Goal: Navigation & Orientation: Find specific page/section

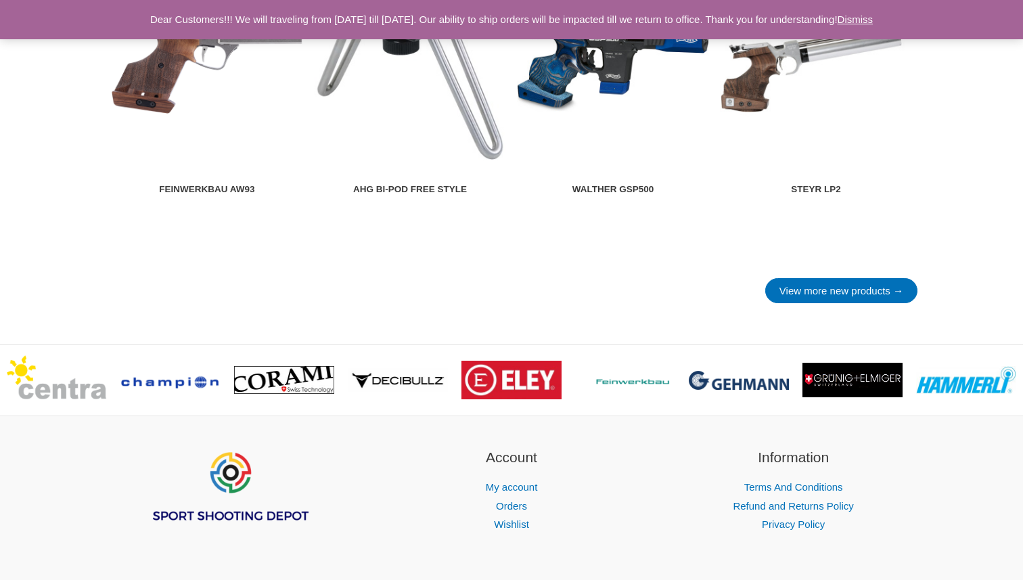
scroll to position [1930, 0]
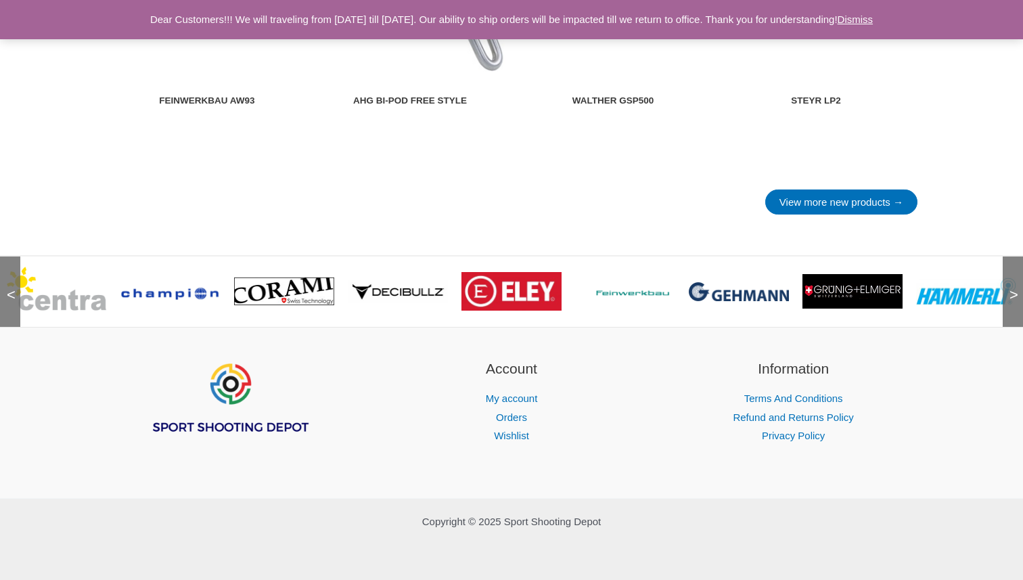
click at [1014, 288] on span ">" at bounding box center [1010, 282] width 14 height 14
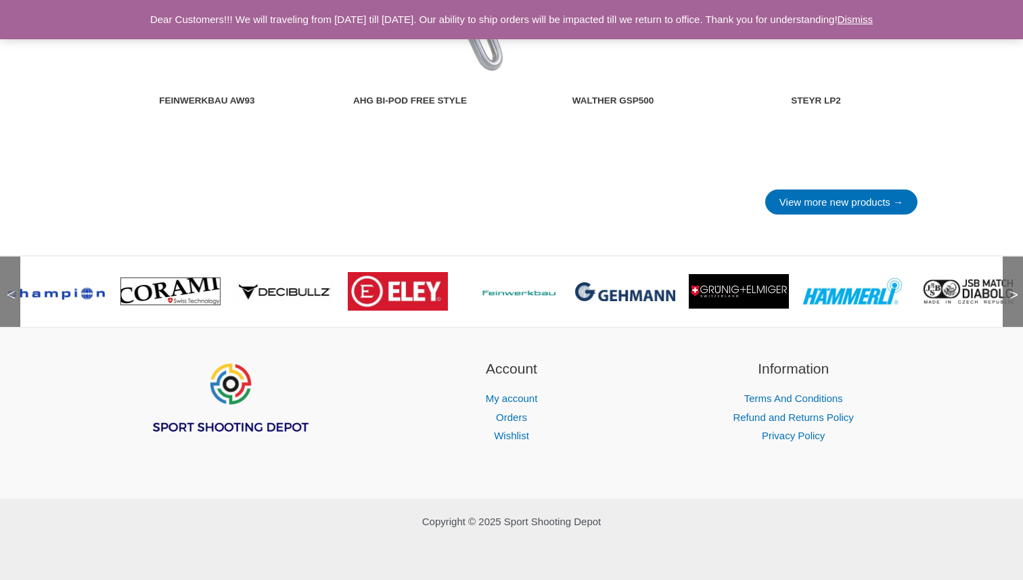
click at [1014, 288] on span ">" at bounding box center [1010, 282] width 14 height 14
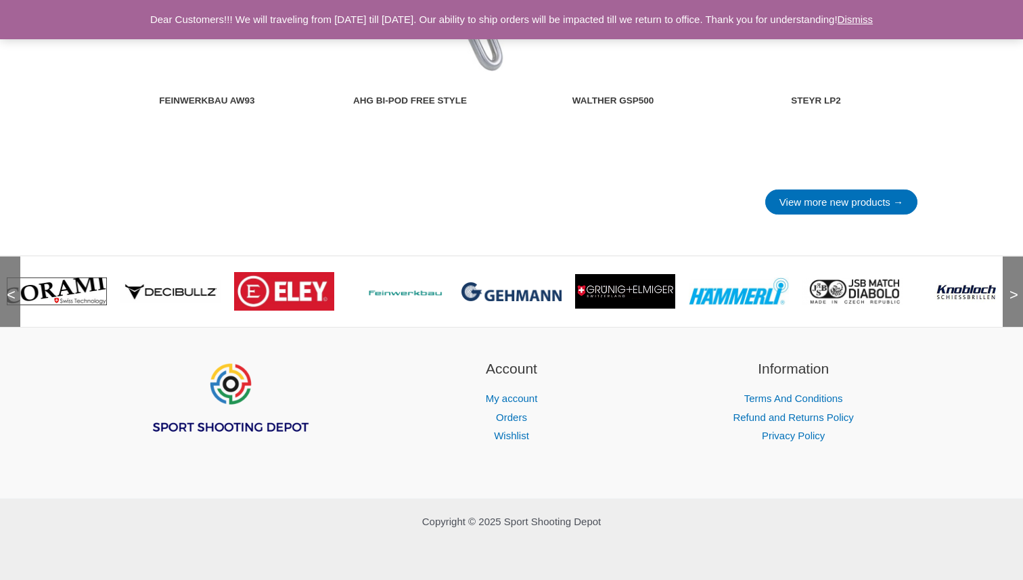
click at [1014, 288] on span ">" at bounding box center [1010, 282] width 14 height 14
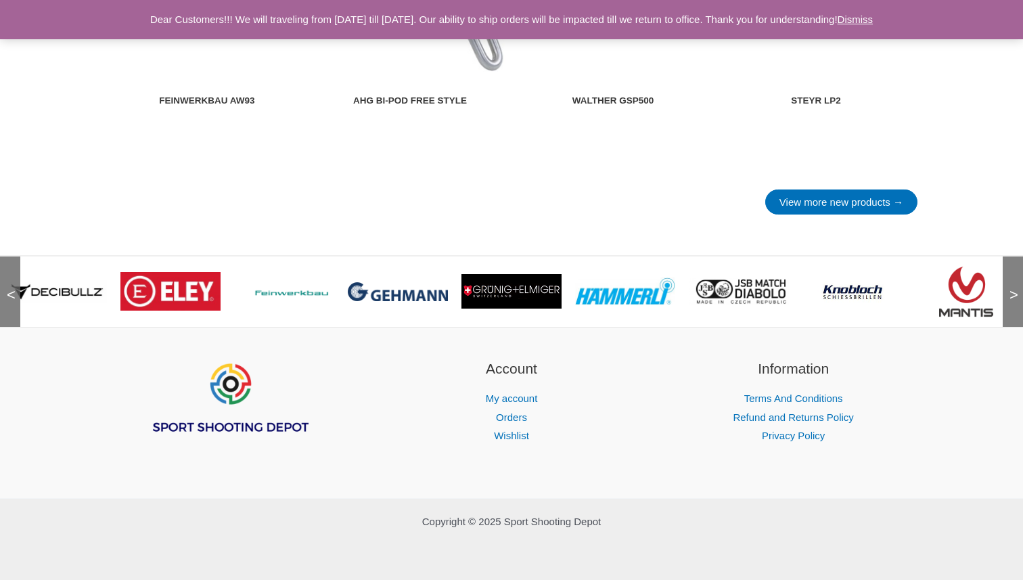
click at [1014, 288] on span ">" at bounding box center [1010, 282] width 14 height 14
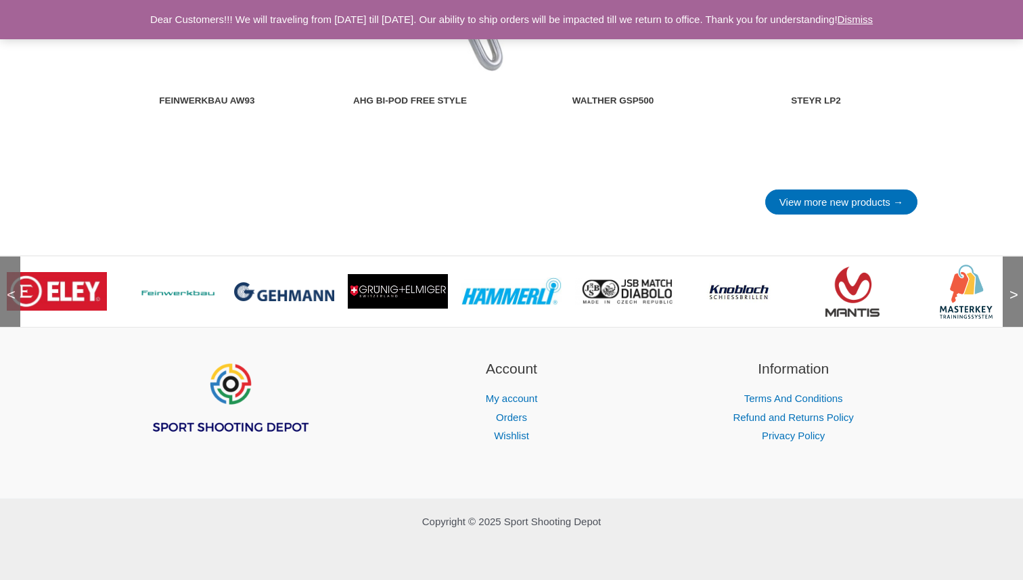
click at [1014, 288] on span ">" at bounding box center [1010, 282] width 14 height 14
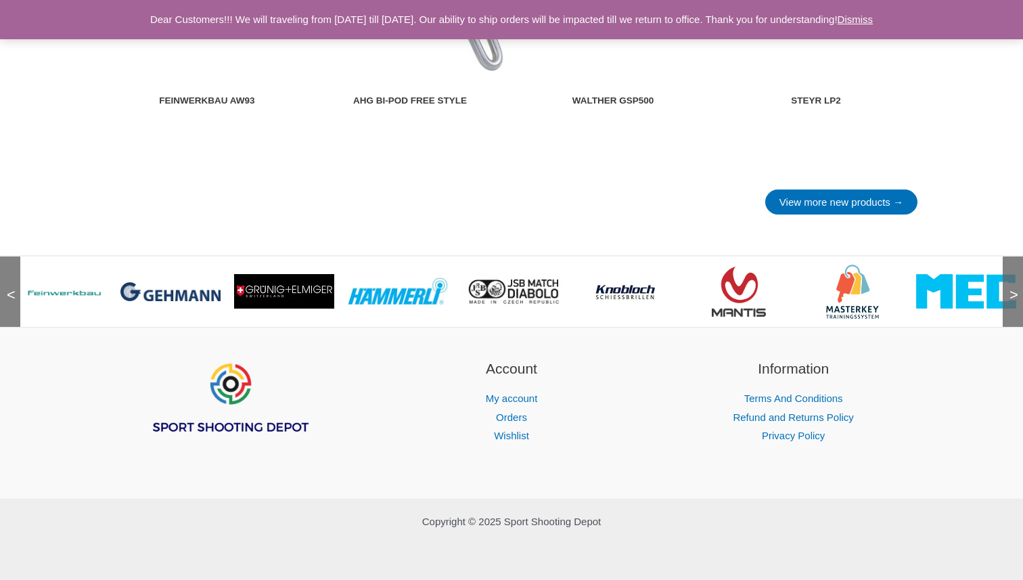
click at [1014, 288] on span ">" at bounding box center [1010, 282] width 14 height 14
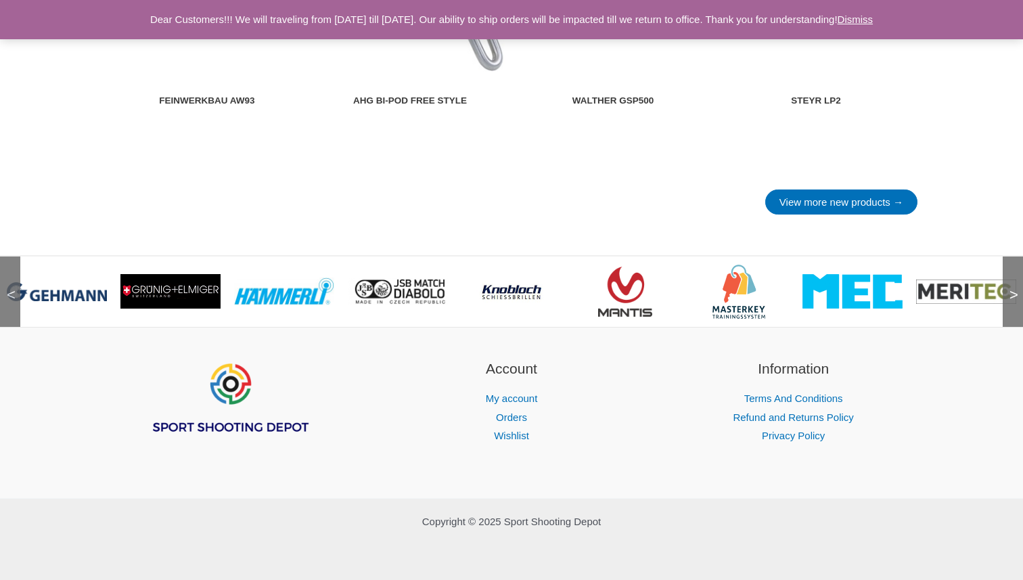
click at [1014, 288] on span ">" at bounding box center [1010, 282] width 14 height 14
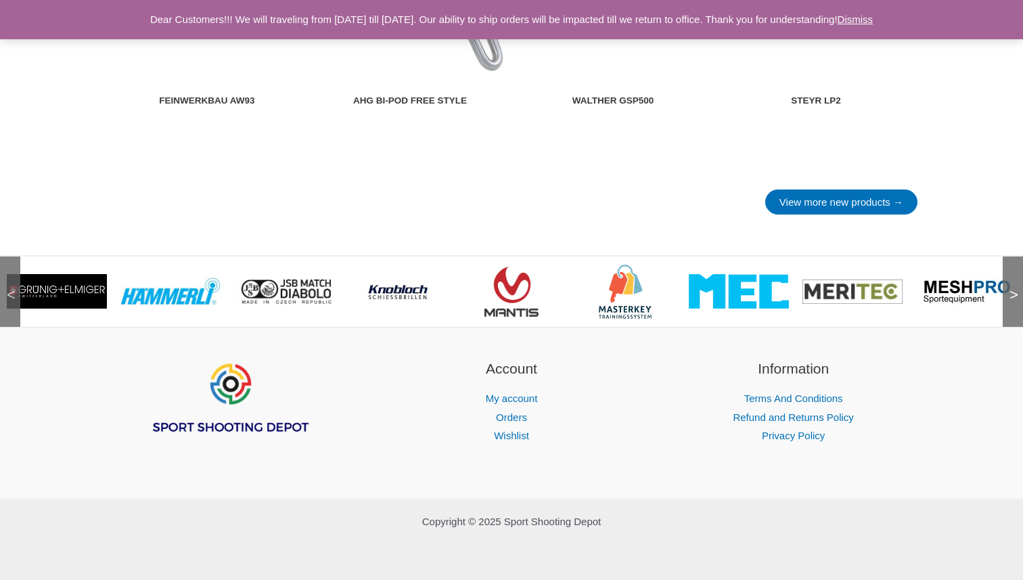
click at [1014, 288] on span ">" at bounding box center [1010, 282] width 14 height 14
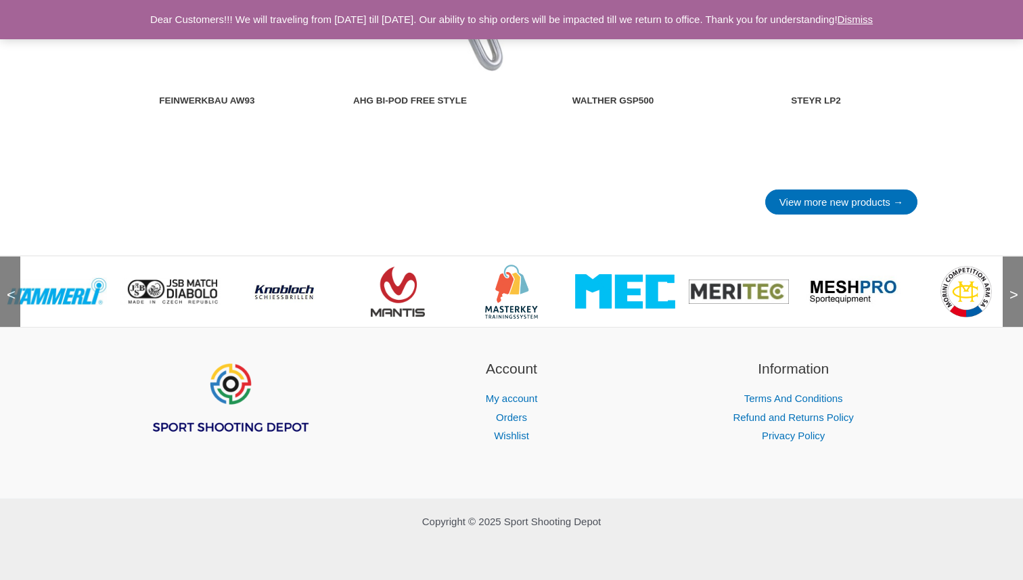
click at [1014, 288] on span ">" at bounding box center [1010, 282] width 14 height 14
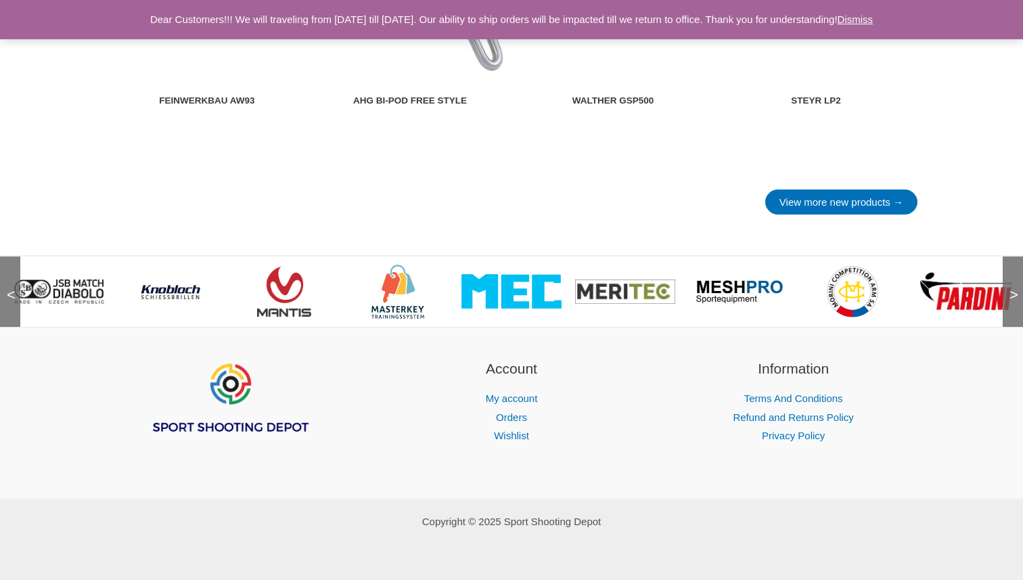
click at [1014, 288] on span ">" at bounding box center [1010, 282] width 14 height 14
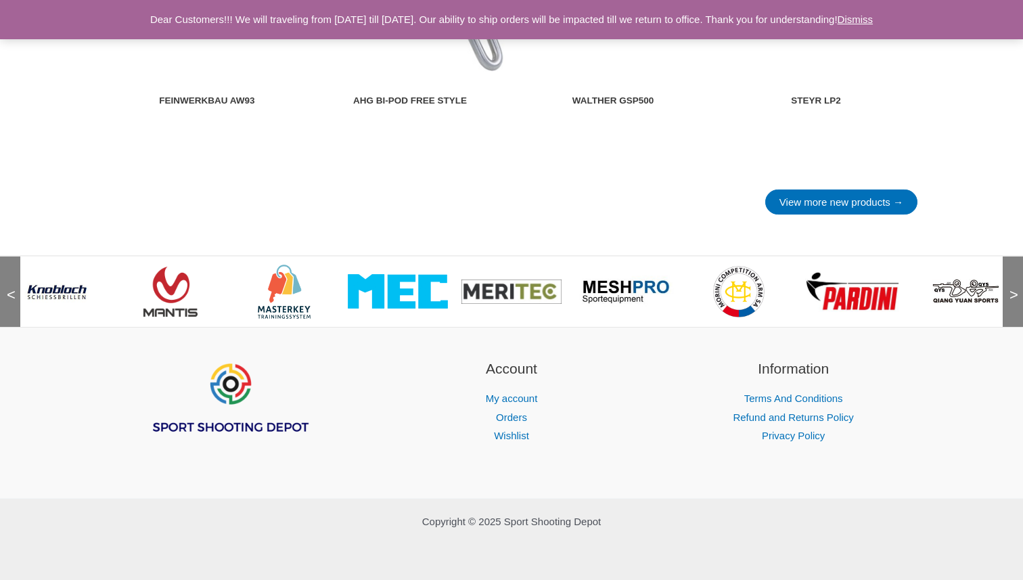
click at [1014, 288] on span ">" at bounding box center [1010, 282] width 14 height 14
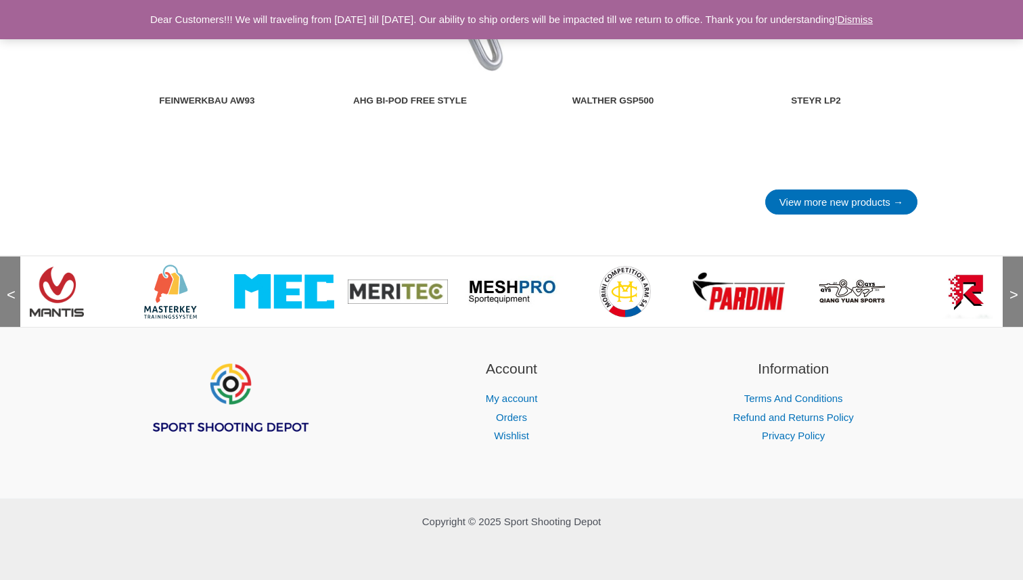
click at [1014, 288] on span ">" at bounding box center [1010, 282] width 14 height 14
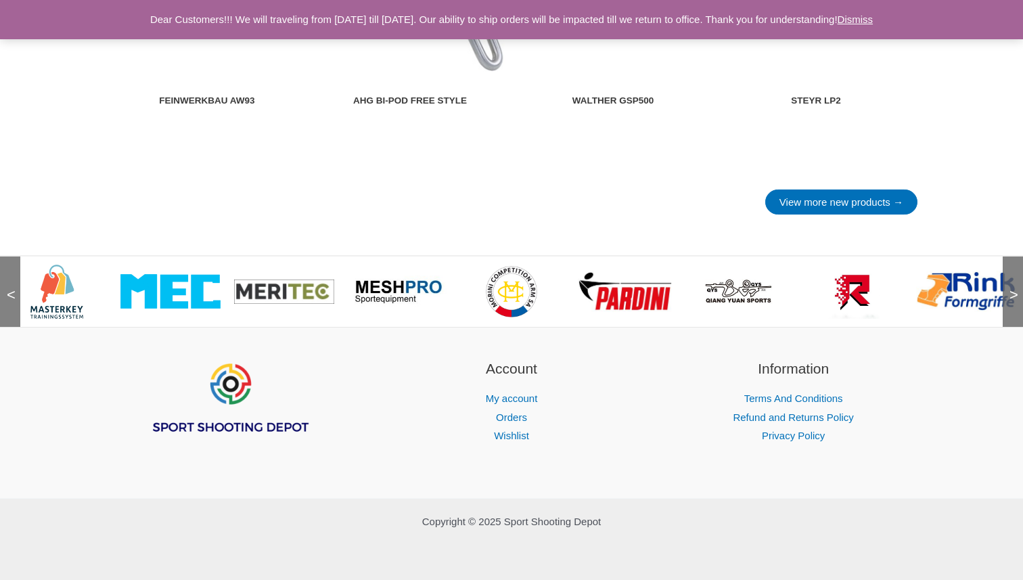
click at [1014, 288] on span ">" at bounding box center [1010, 282] width 14 height 14
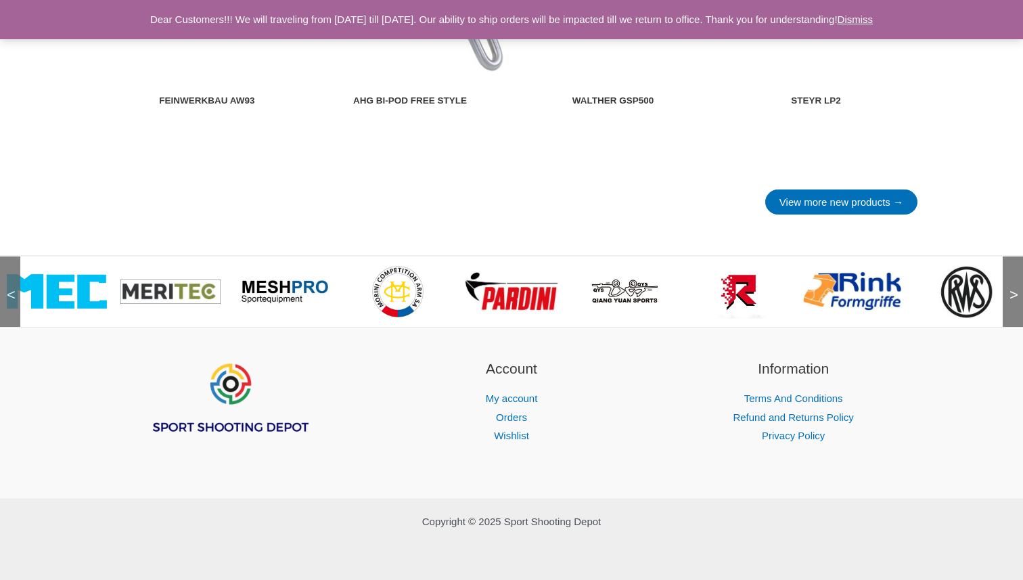
click at [1014, 288] on span ">" at bounding box center [1010, 282] width 14 height 14
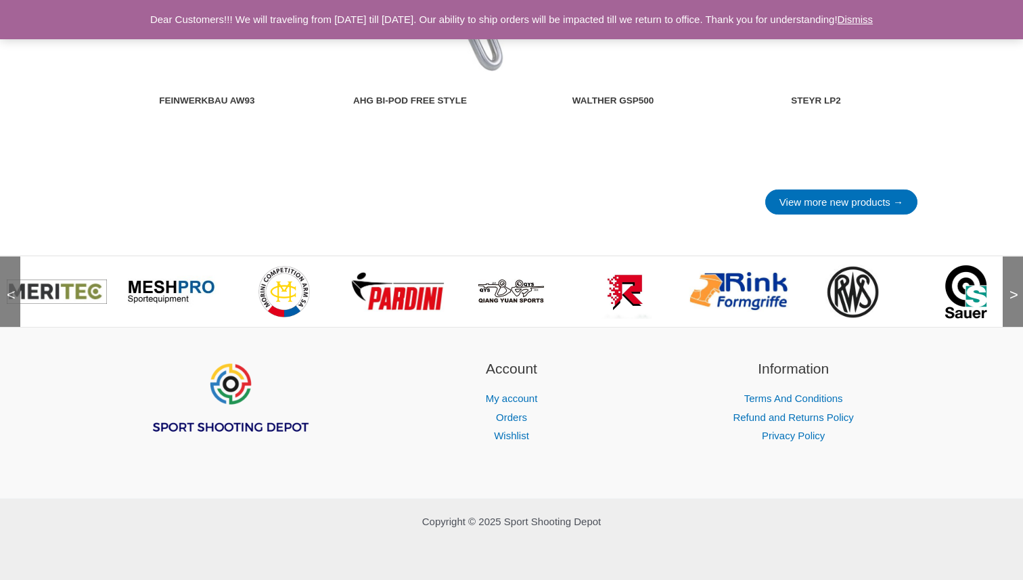
click at [1014, 288] on span ">" at bounding box center [1010, 282] width 14 height 14
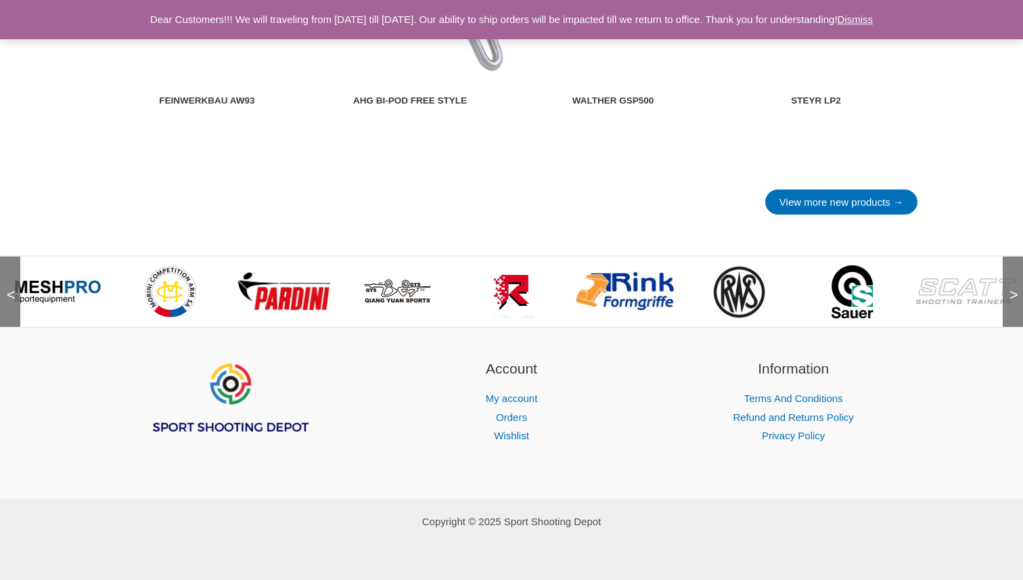
click at [1014, 288] on span ">" at bounding box center [1010, 282] width 14 height 14
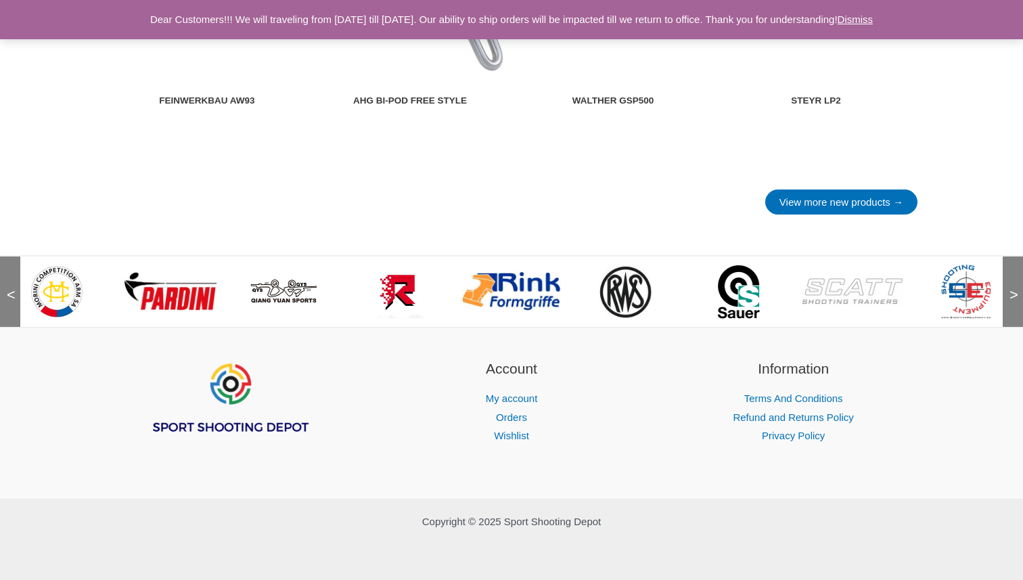
click at [1014, 288] on span ">" at bounding box center [1010, 282] width 14 height 14
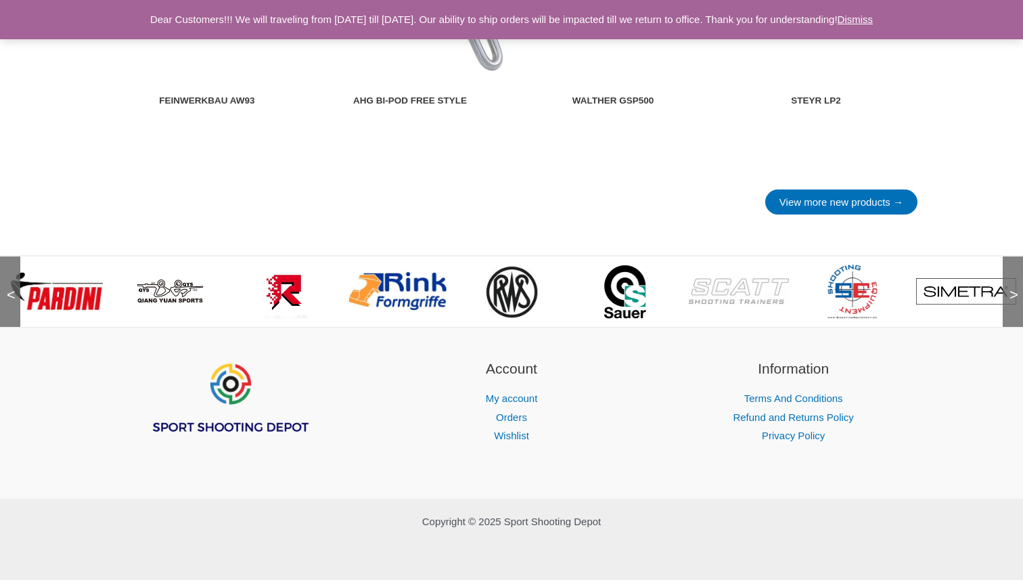
click at [1014, 288] on span ">" at bounding box center [1010, 282] width 14 height 14
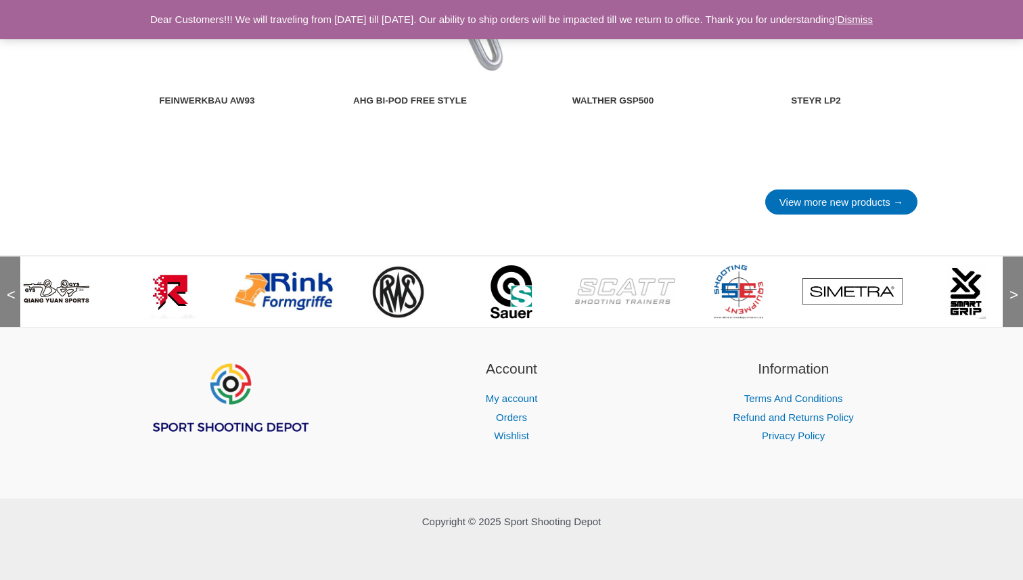
click at [1014, 288] on span ">" at bounding box center [1010, 282] width 14 height 14
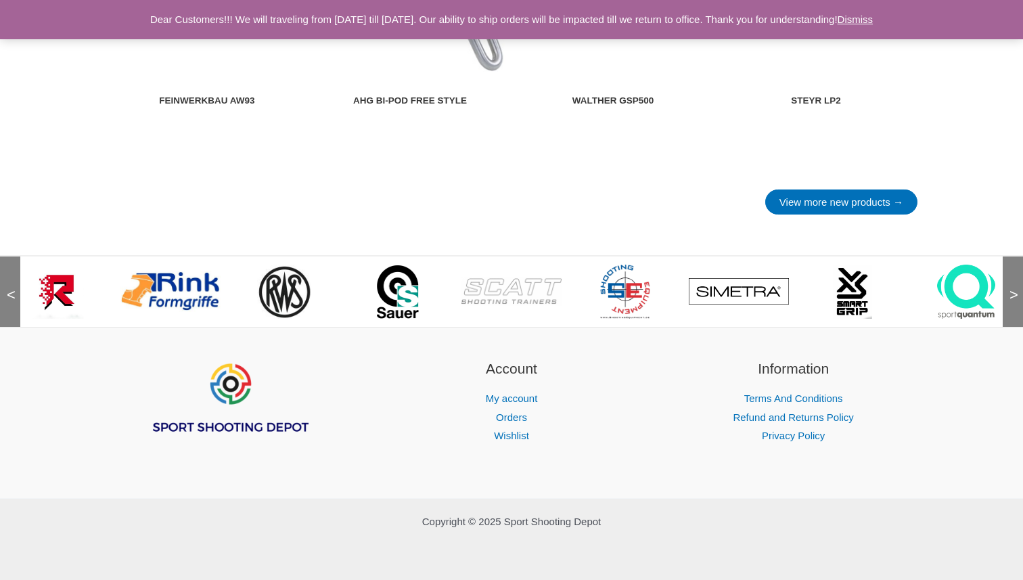
click at [1014, 288] on span ">" at bounding box center [1010, 282] width 14 height 14
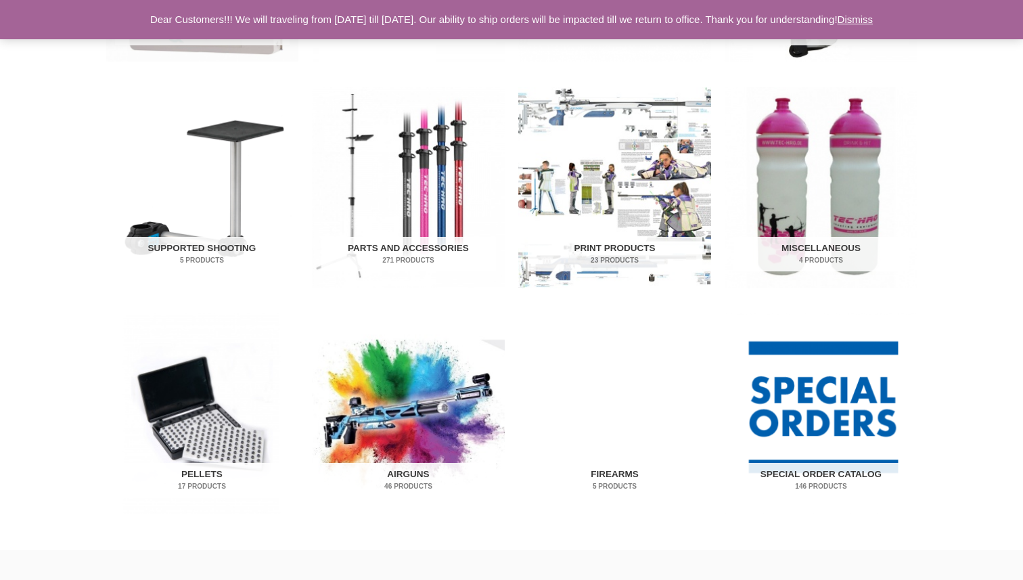
scroll to position [622, 0]
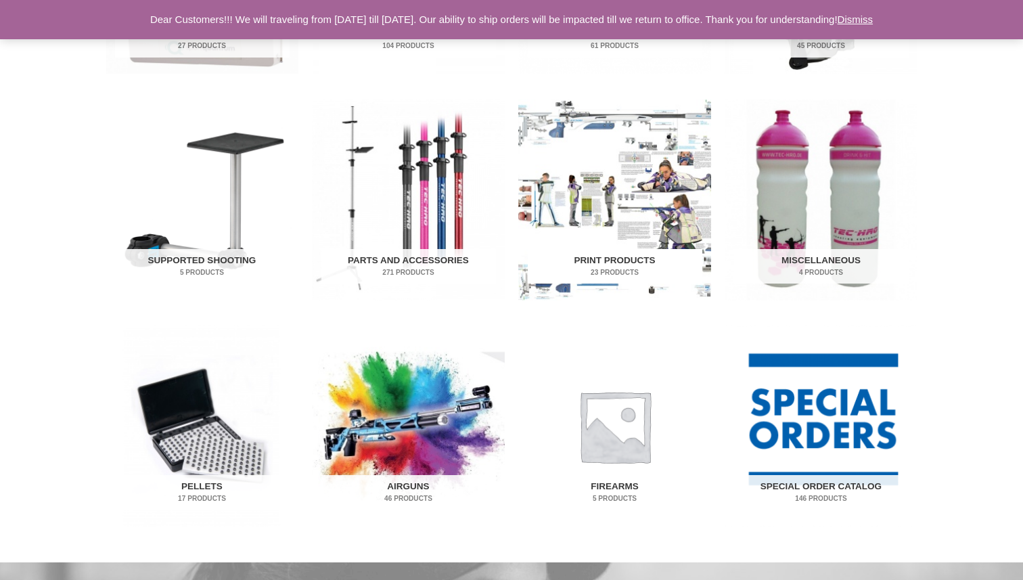
click at [586, 206] on img "Visit product category Print Products" at bounding box center [614, 199] width 193 height 201
click at [612, 254] on h2 "Print Products 23 Products" at bounding box center [615, 266] width 175 height 35
click at [600, 268] on mark "23 Products" at bounding box center [615, 272] width 175 height 10
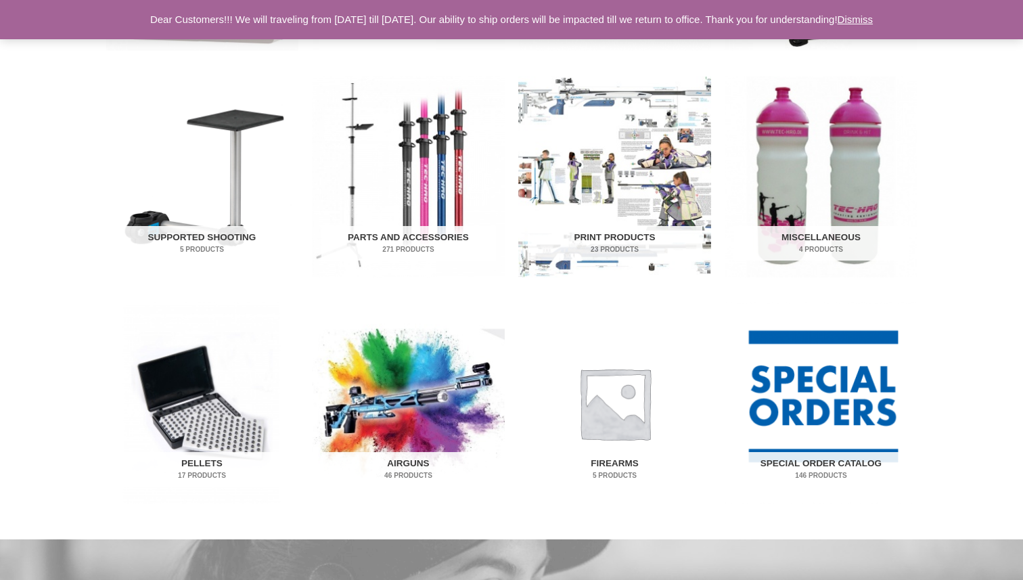
scroll to position [630, 0]
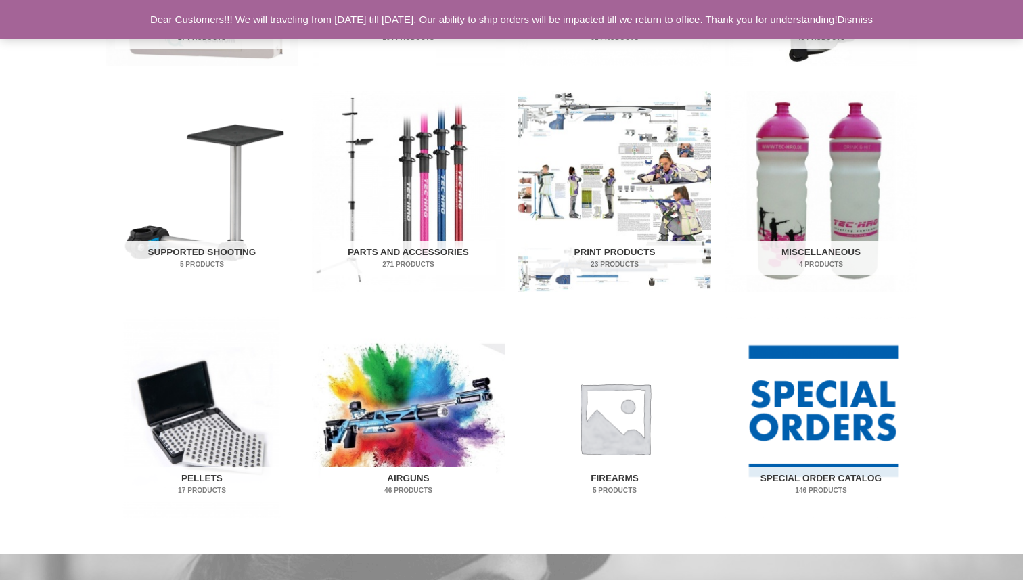
click at [400, 378] on img "Visit product category Airguns" at bounding box center [408, 417] width 193 height 201
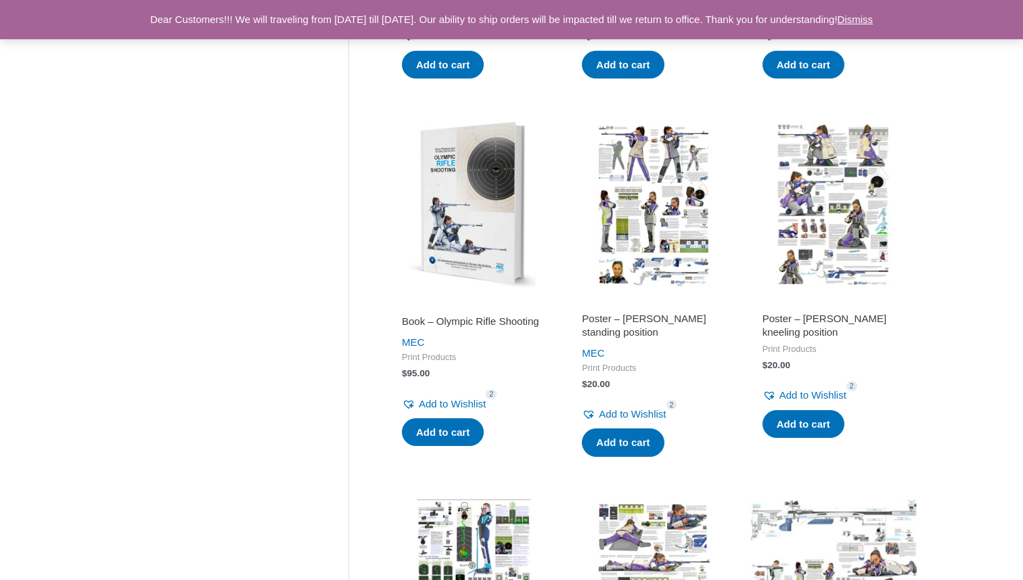
scroll to position [1492, 0]
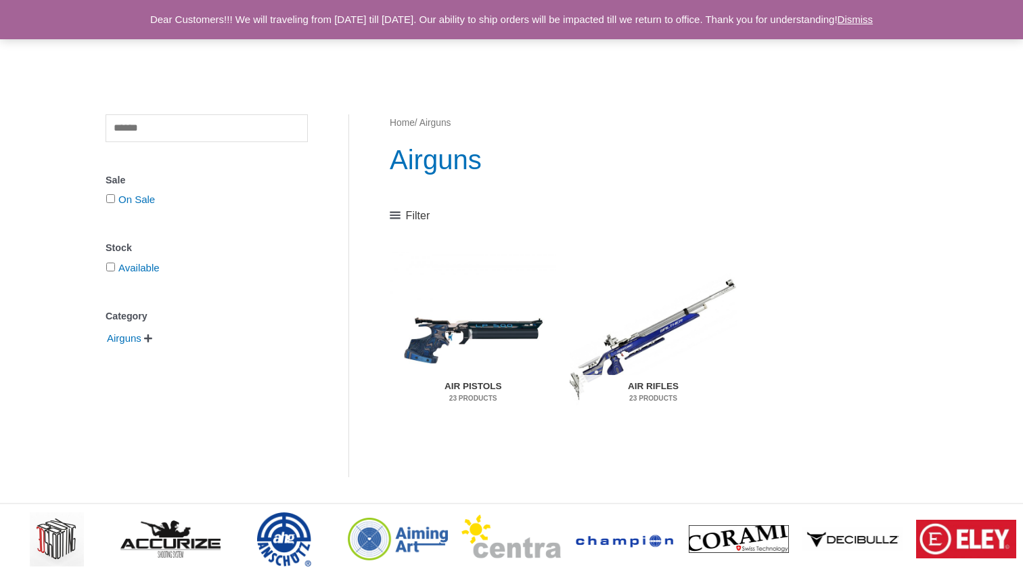
scroll to position [69, 0]
click at [647, 340] on img "Visit product category Air Rifles" at bounding box center [653, 338] width 166 height 175
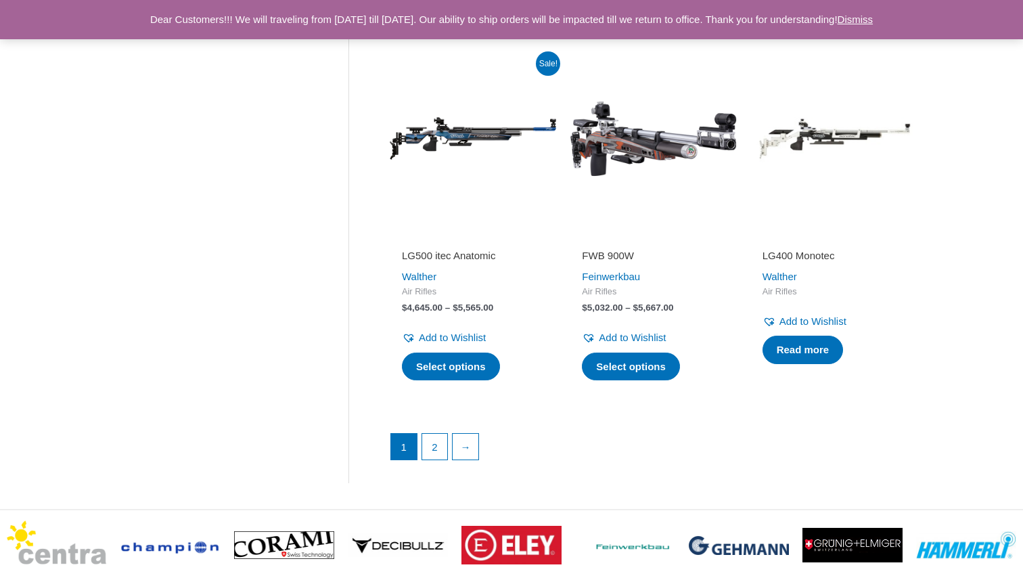
scroll to position [1857, 0]
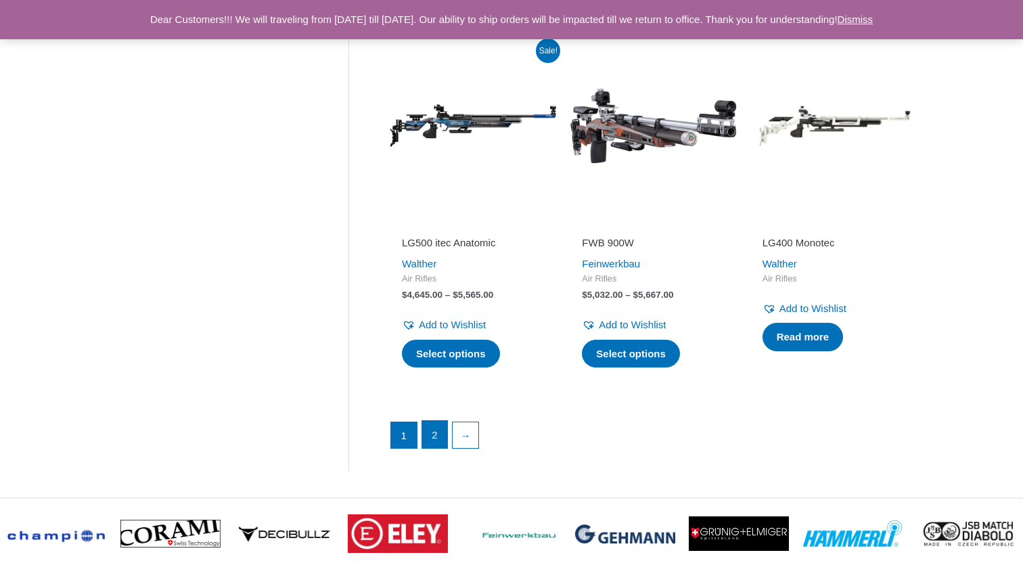
click at [440, 434] on link "2" at bounding box center [435, 434] width 26 height 27
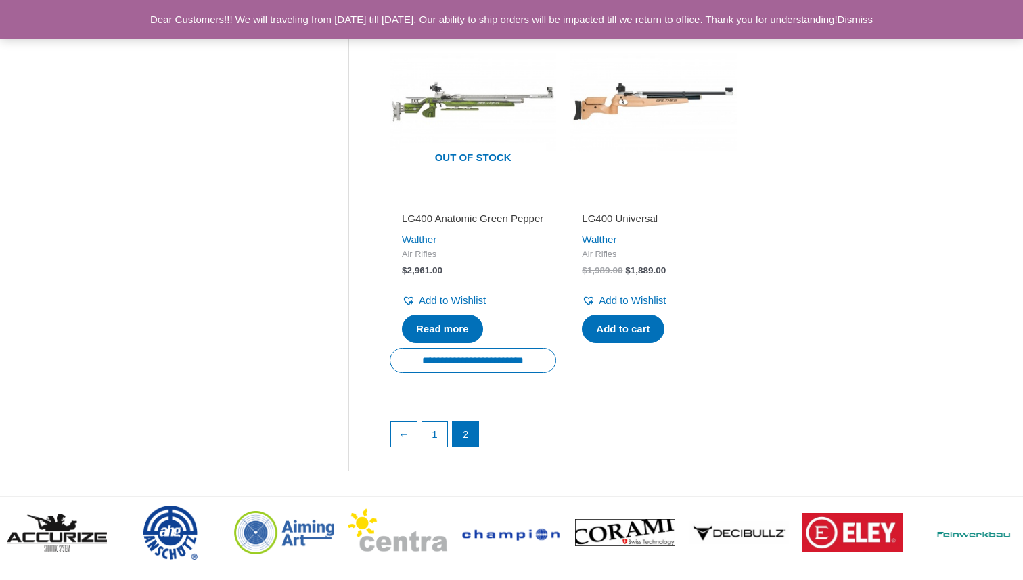
scroll to position [1093, 0]
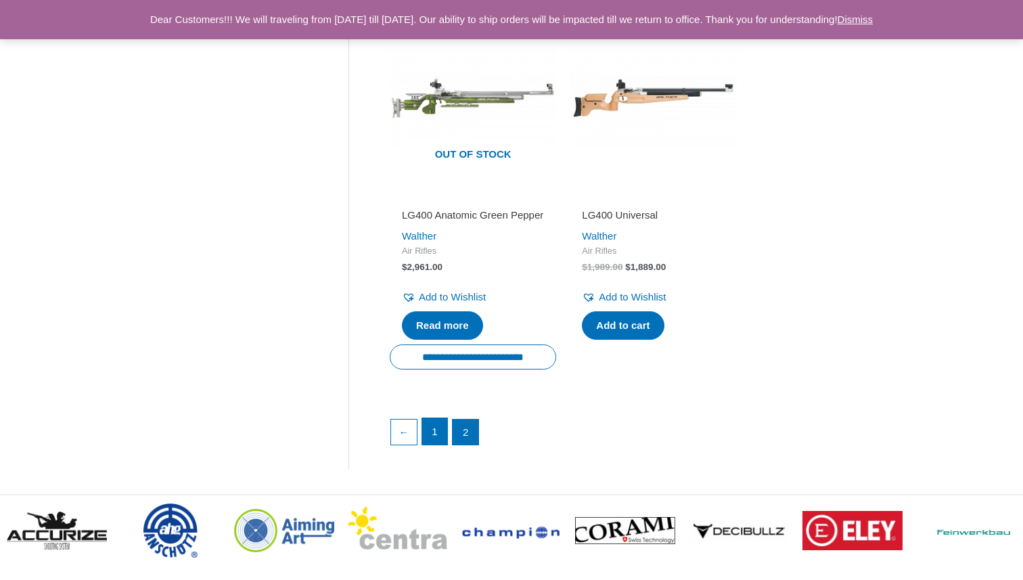
click at [429, 433] on link "1" at bounding box center [435, 431] width 26 height 27
